Goal: Browse casually: Explore the website without a specific task or goal

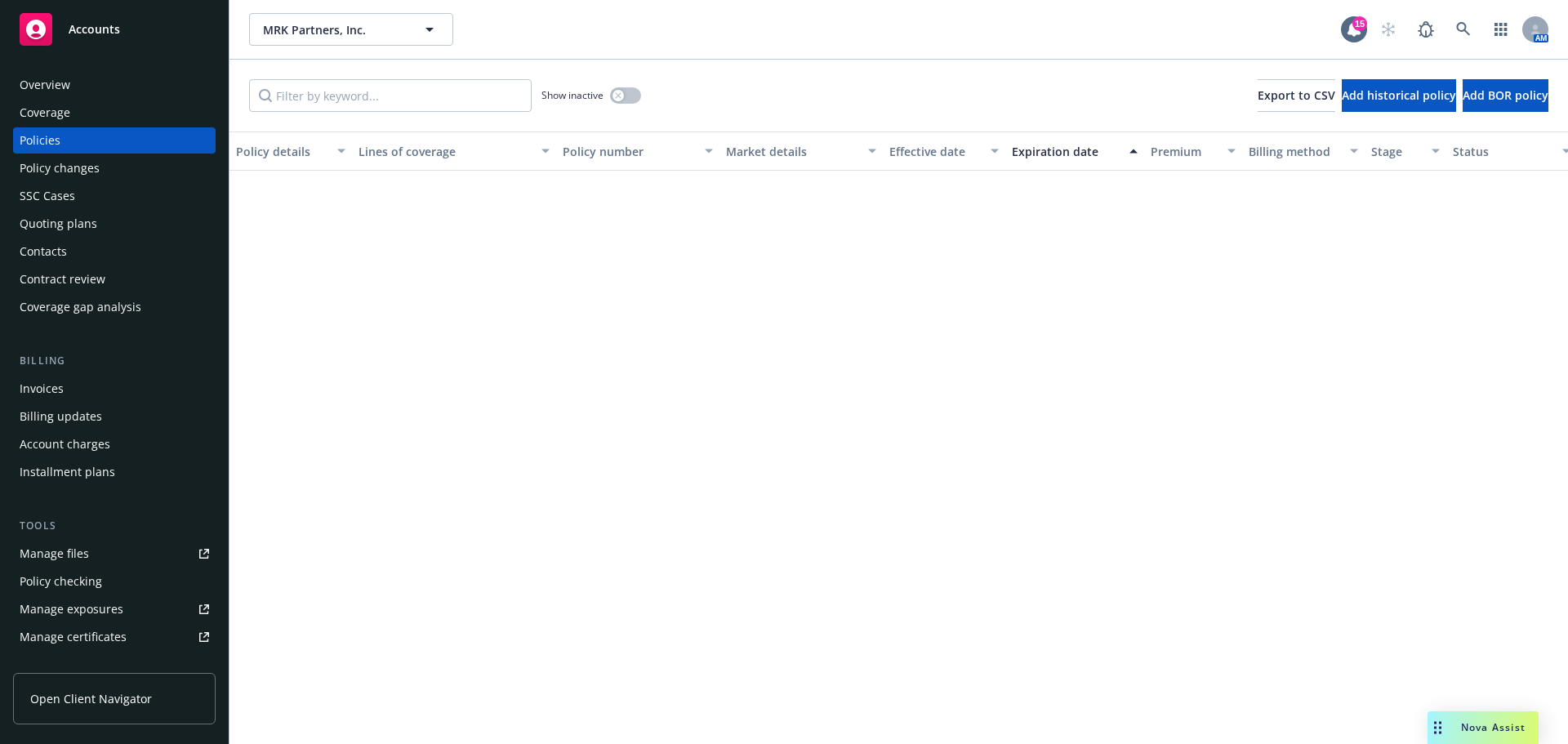
scroll to position [1469, 0]
